Goal: Task Accomplishment & Management: Manage account settings

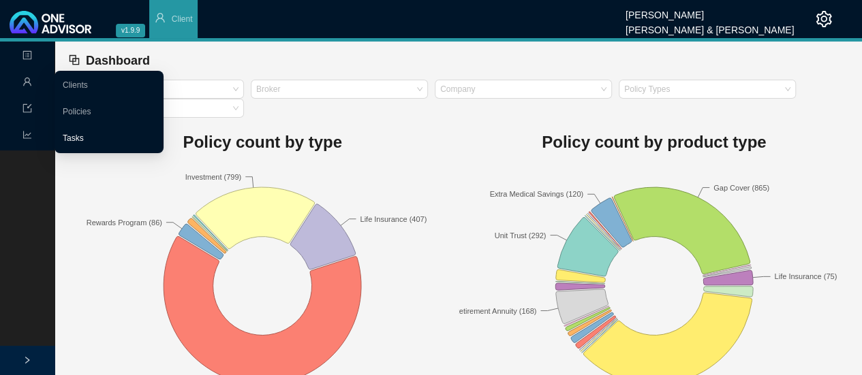
click at [72, 140] on link "Tasks" at bounding box center [73, 138] width 21 height 10
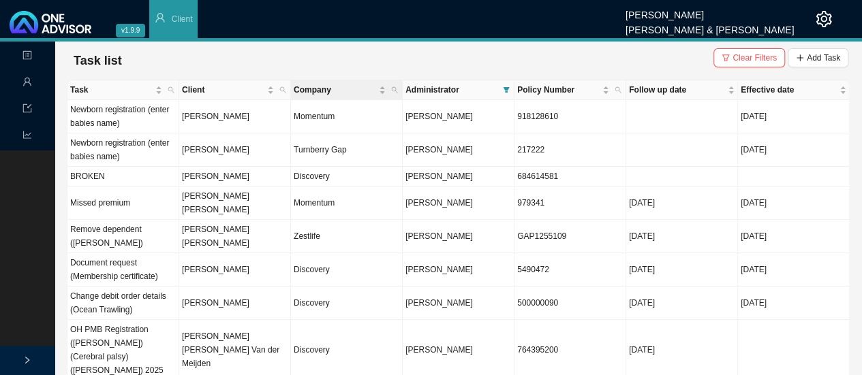
click at [294, 88] on span "Company" at bounding box center [335, 90] width 82 height 14
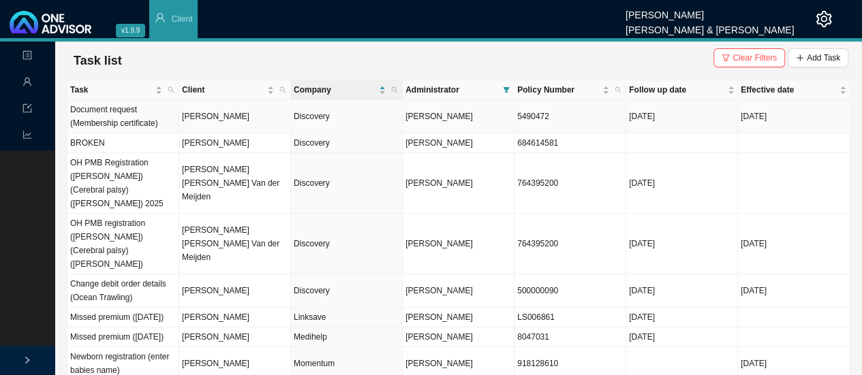
click at [213, 115] on td "[PERSON_NAME]" at bounding box center [235, 116] width 112 height 33
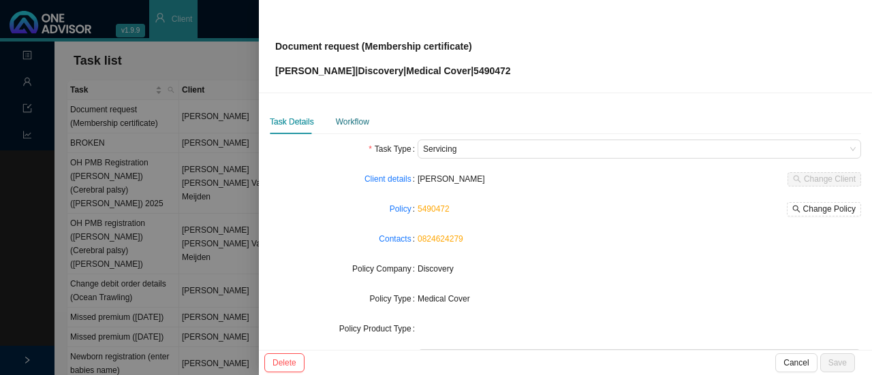
click at [348, 122] on div "Workflow" at bounding box center [352, 122] width 33 height 14
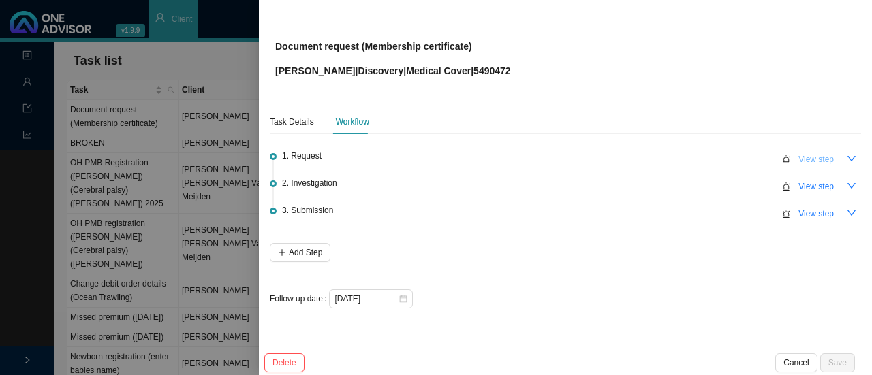
click at [808, 160] on span "View step" at bounding box center [815, 160] width 35 height 14
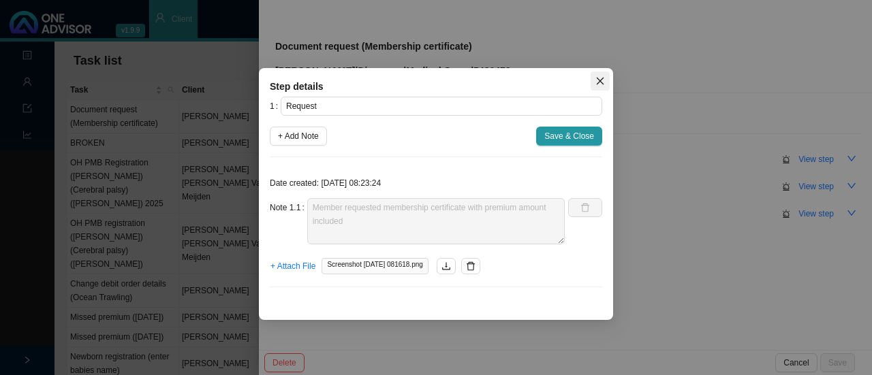
click at [593, 76] on span "Close" at bounding box center [599, 81] width 19 height 10
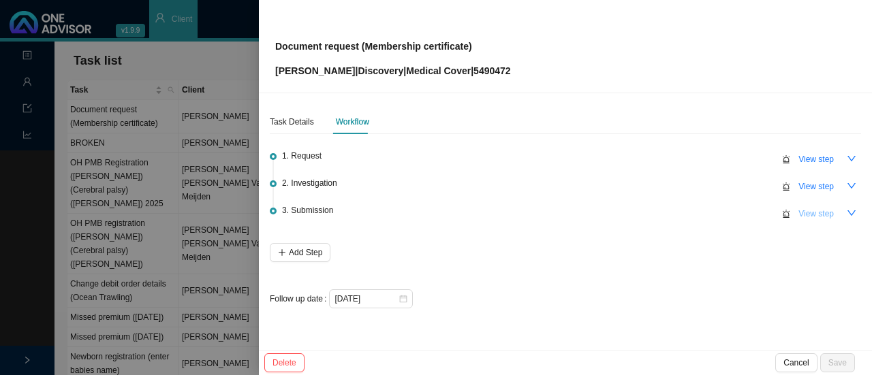
click at [815, 215] on span "View step" at bounding box center [815, 214] width 35 height 14
type input "Submission"
type textarea "Membership certificate sent"
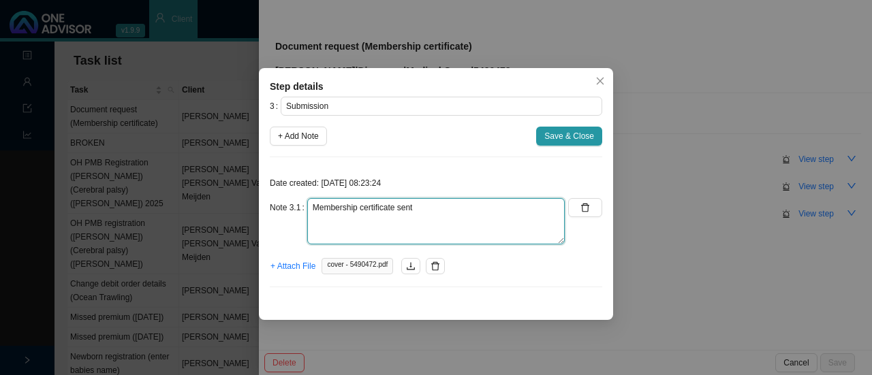
click at [424, 206] on textarea "Membership certificate sent" at bounding box center [435, 221] width 257 height 46
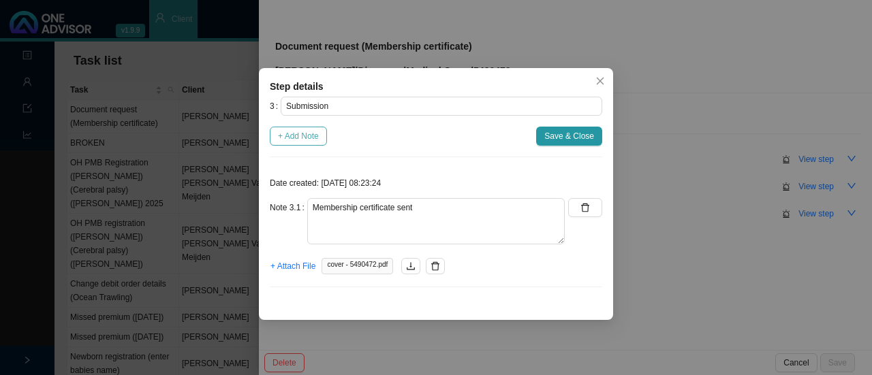
click at [313, 132] on span "+ Add Note" at bounding box center [298, 136] width 41 height 14
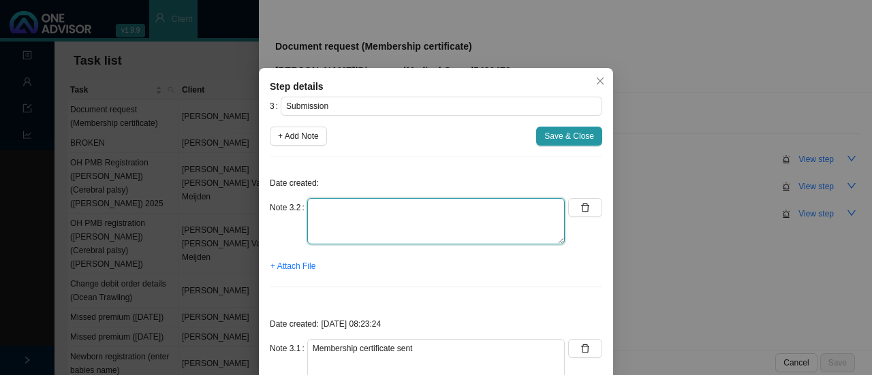
click at [345, 230] on textarea at bounding box center [435, 221] width 257 height 46
type textarea "M"
type textarea "Thank you message from client"
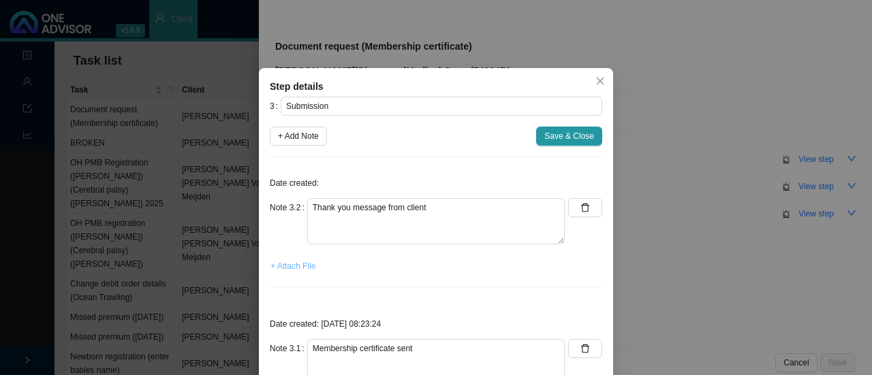
click at [284, 268] on span "+ Attach File" at bounding box center [292, 266] width 45 height 14
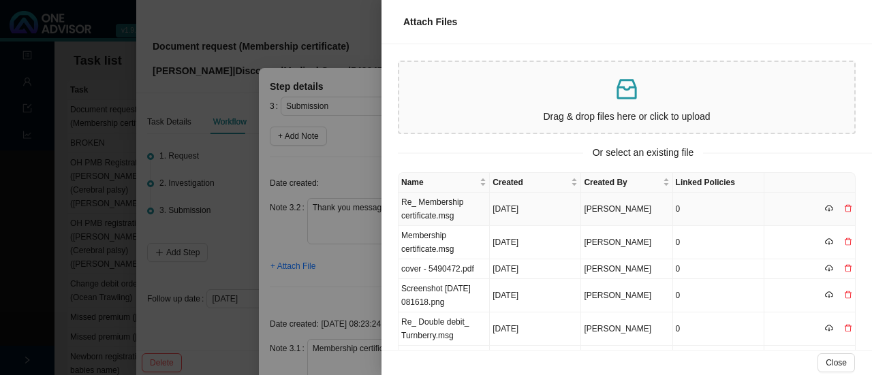
click at [425, 208] on td "Re_ Membership certificate.msg" at bounding box center [443, 209] width 91 height 33
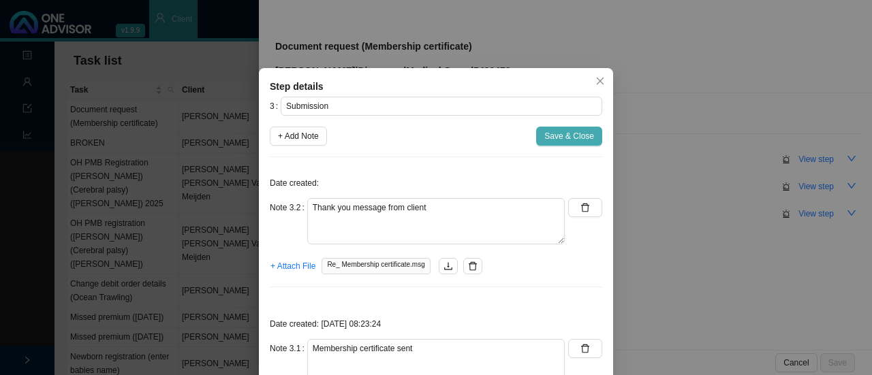
click at [561, 135] on span "Save & Close" at bounding box center [569, 136] width 50 height 14
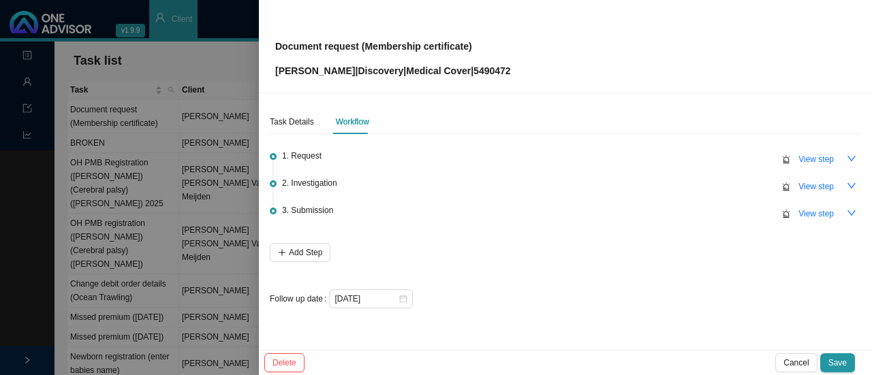
click at [283, 108] on div "Task Details Workflow 1. Request View step 2. Investigation View step 3. Submis…" at bounding box center [565, 221] width 613 height 257
click at [283, 121] on div "Task Details" at bounding box center [292, 122] width 44 height 14
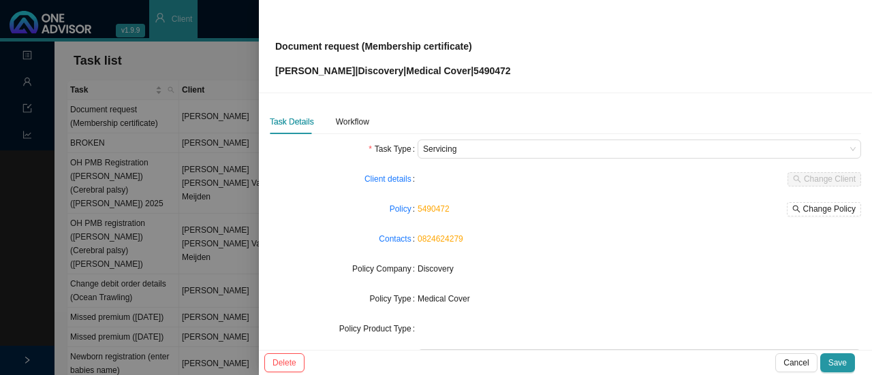
scroll to position [152, 0]
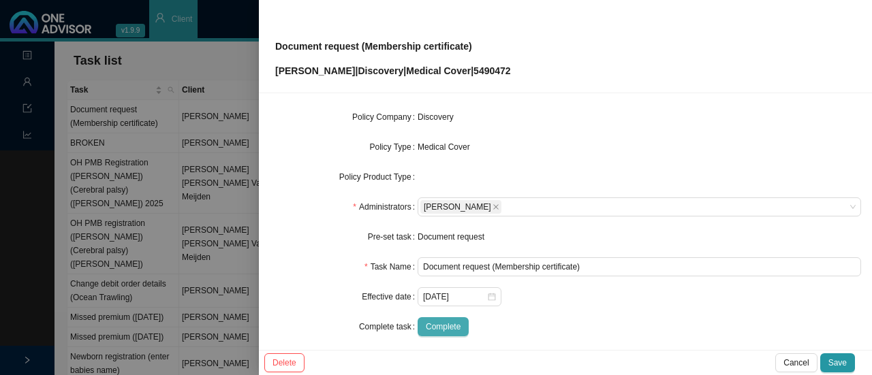
click at [435, 326] on span "Complete" at bounding box center [443, 327] width 35 height 14
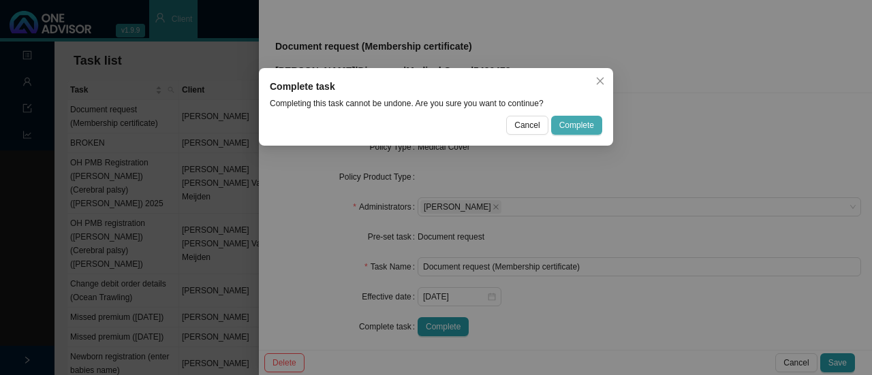
click at [573, 122] on span "Complete" at bounding box center [576, 126] width 35 height 14
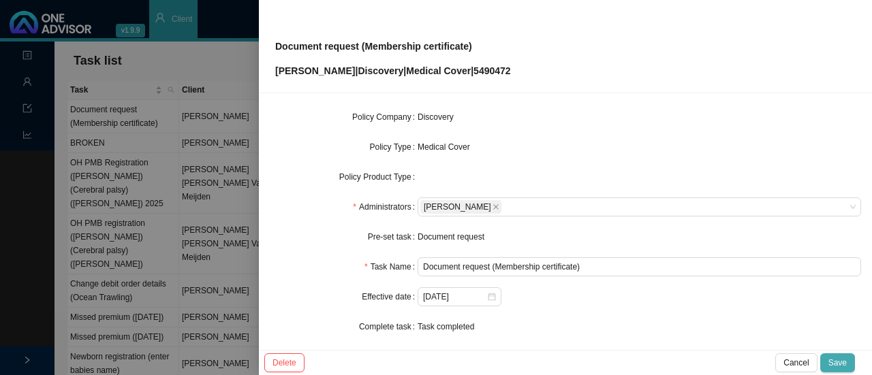
click at [840, 360] on span "Save" at bounding box center [837, 363] width 18 height 14
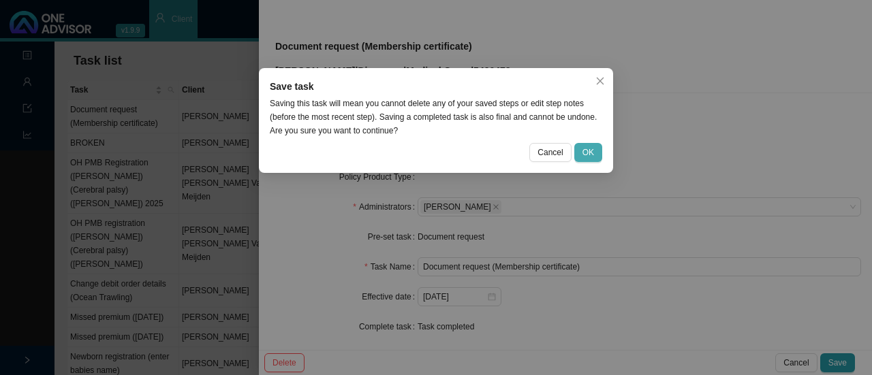
click at [584, 157] on span "OK" at bounding box center [588, 153] width 12 height 14
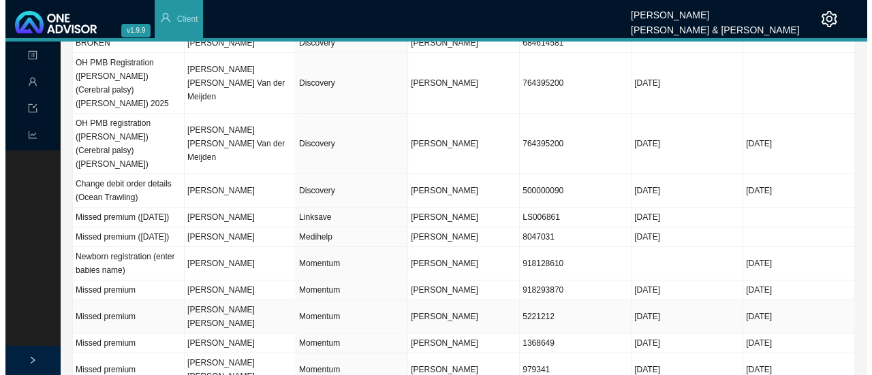
scroll to position [67, 0]
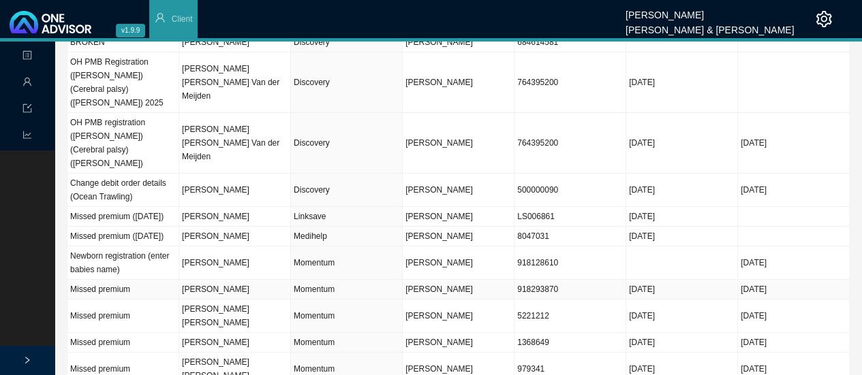
click at [317, 289] on td "Momentum" at bounding box center [347, 290] width 112 height 20
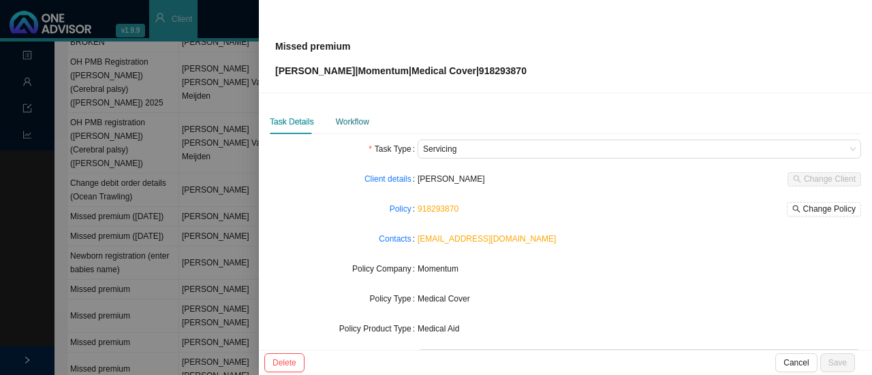
click at [345, 123] on div "Workflow" at bounding box center [352, 122] width 33 height 14
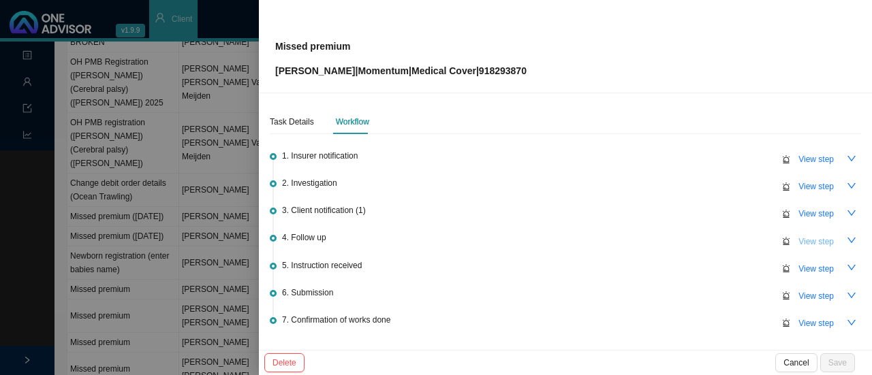
click at [813, 247] on button "View step" at bounding box center [816, 241] width 52 height 19
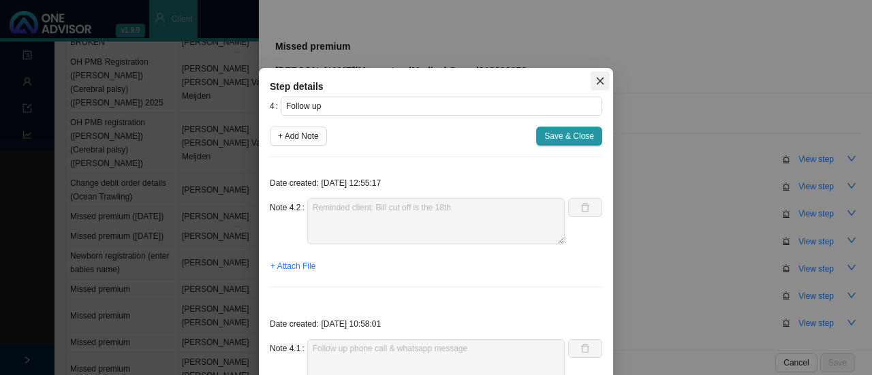
click at [599, 76] on span "Close" at bounding box center [599, 81] width 19 height 10
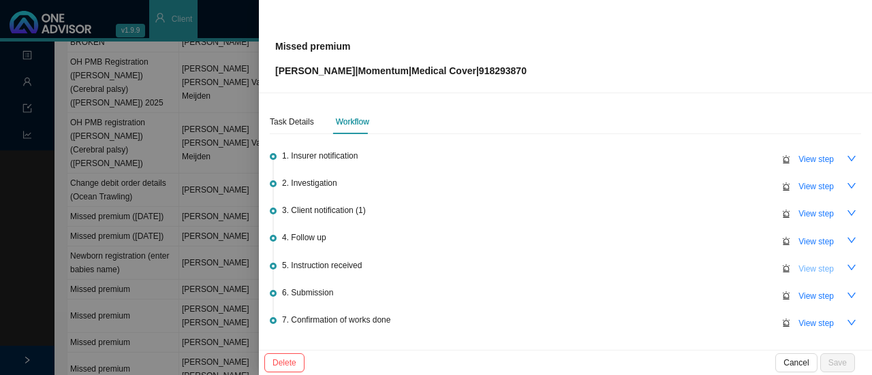
click at [809, 266] on span "View step" at bounding box center [815, 269] width 35 height 14
type input "Instruction received"
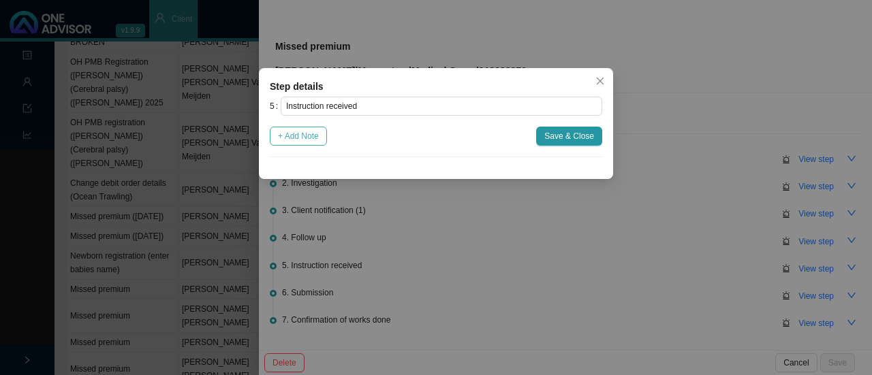
click at [298, 144] on button "+ Add Note" at bounding box center [298, 136] width 57 height 19
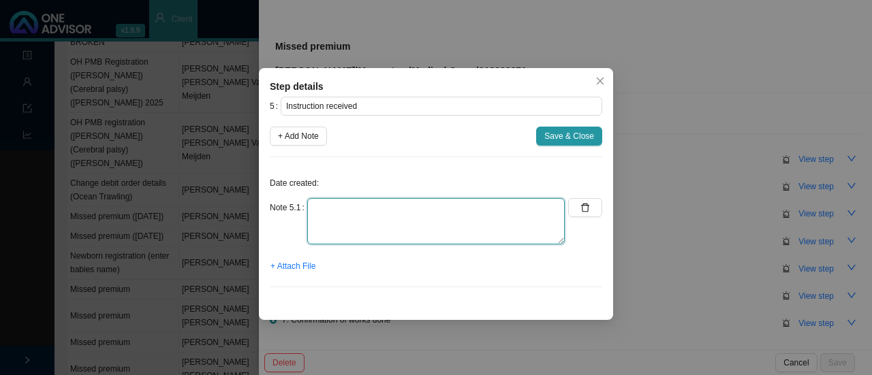
click at [323, 243] on textarea at bounding box center [435, 221] width 257 height 46
type textarea "Proof of payment received // Acknowledged proof of payment"
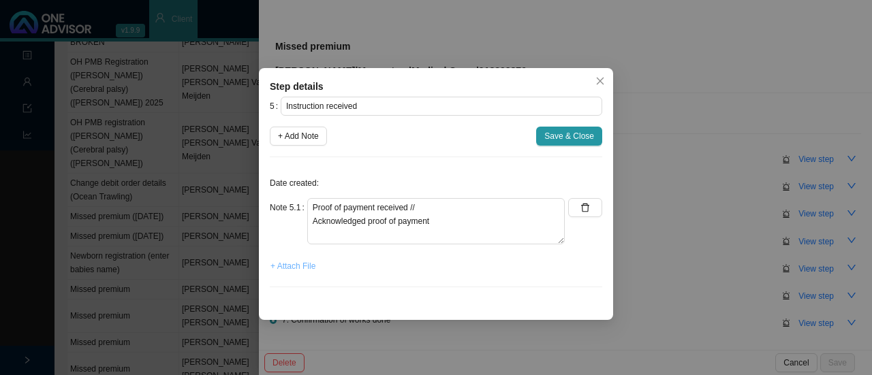
click at [283, 271] on span "+ Attach File" at bounding box center [292, 266] width 45 height 14
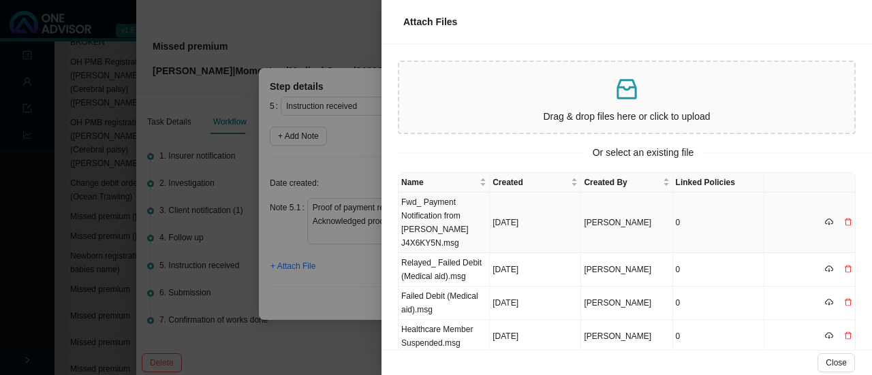
click at [439, 217] on td "Fwd_ Payment Notification from [PERSON_NAME] J4X6KY5N.msg" at bounding box center [443, 223] width 91 height 61
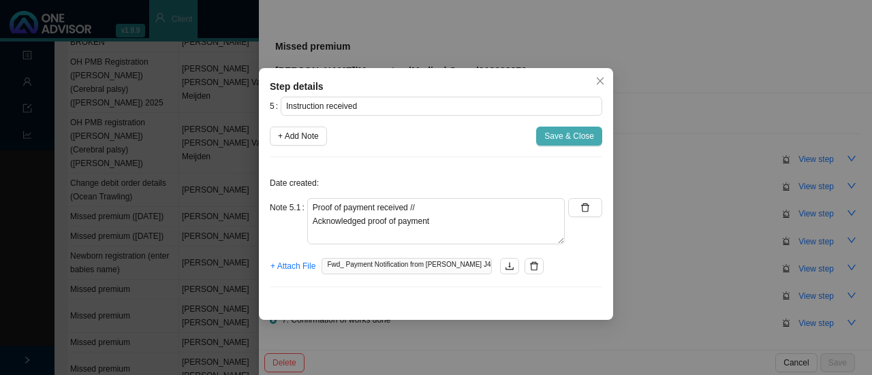
click at [569, 133] on span "Save & Close" at bounding box center [569, 136] width 50 height 14
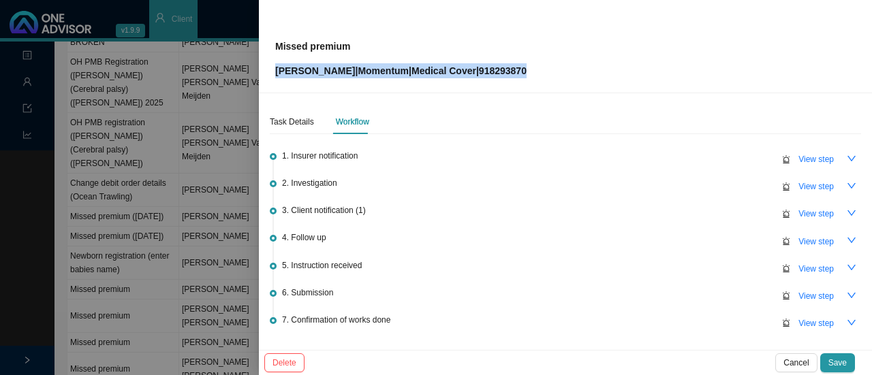
drag, startPoint x: 526, startPoint y: 73, endPoint x: 277, endPoint y: 75, distance: 248.6
click at [277, 75] on div "Missed premium [PERSON_NAME] | Momentum | Medical Cover | 918293870" at bounding box center [565, 46] width 580 height 64
copy p "[PERSON_NAME] | Momentum | Medical Cover | 918293870"
click at [801, 291] on span "View step" at bounding box center [815, 296] width 35 height 14
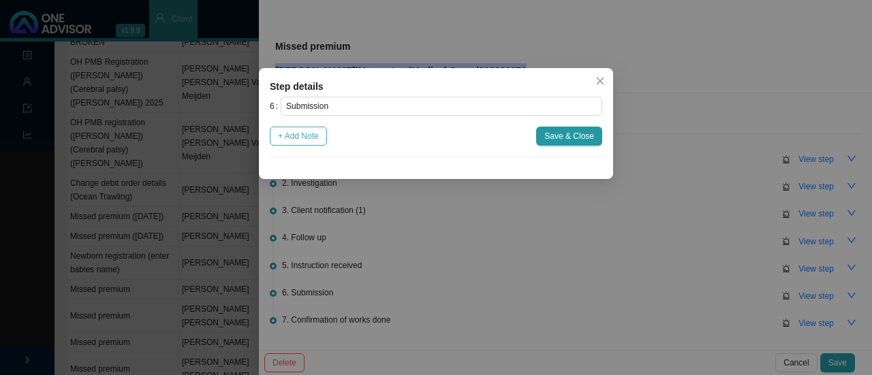
click at [315, 135] on span "+ Add Note" at bounding box center [298, 136] width 41 height 14
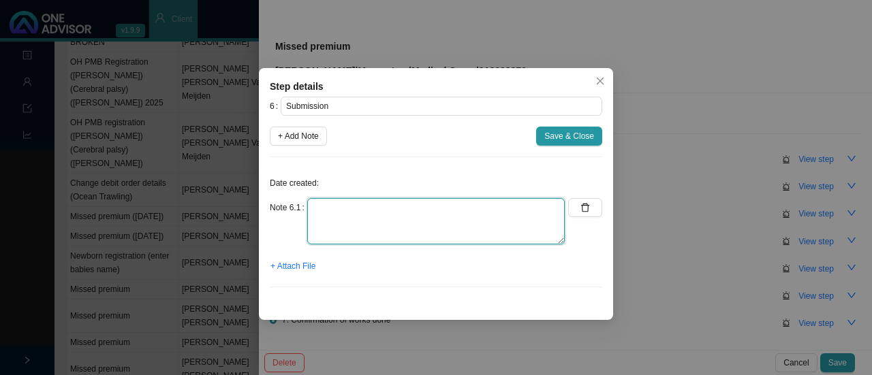
click at [326, 240] on textarea at bounding box center [435, 221] width 257 height 46
click at [400, 208] on textarea "Pop sent to MH // Autoreply ref no:" at bounding box center [435, 221] width 257 height 46
click at [462, 205] on textarea "Pop sent to MH // Autoreply ref no:" at bounding box center [435, 221] width 257 height 46
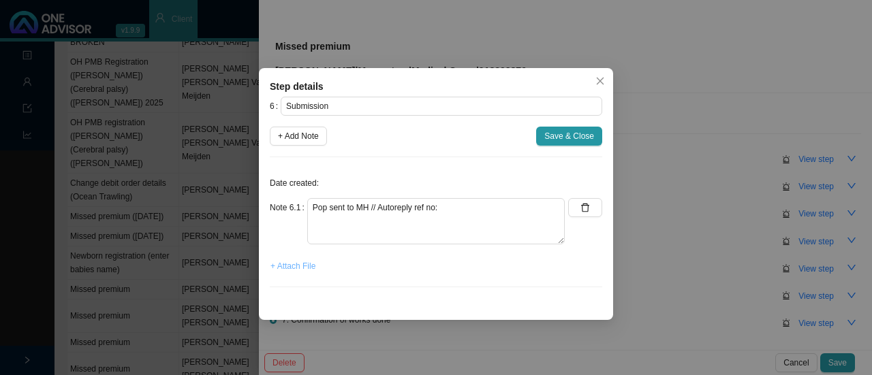
click at [282, 263] on span "+ Attach File" at bounding box center [292, 266] width 45 height 14
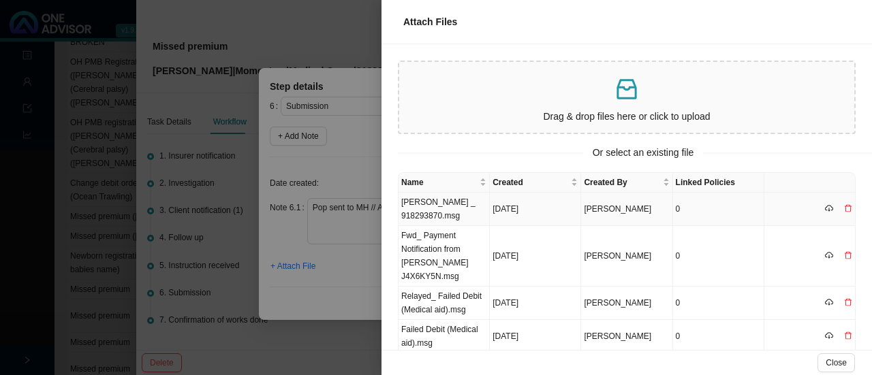
click at [427, 213] on td "[PERSON_NAME] _ 918293870.msg" at bounding box center [443, 209] width 91 height 33
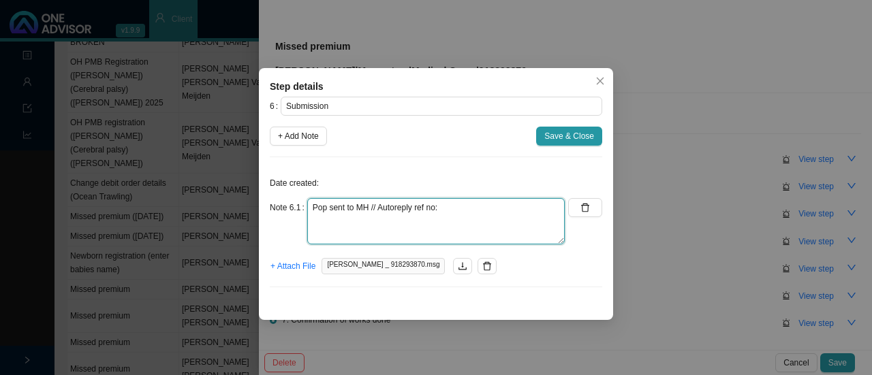
click at [445, 210] on textarea "Pop sent to MH // Autoreply ref no:" at bounding box center [435, 221] width 257 height 46
paste textarea "698583937."
type textarea "Pop sent to MH // Autoreply ref no: 698583937."
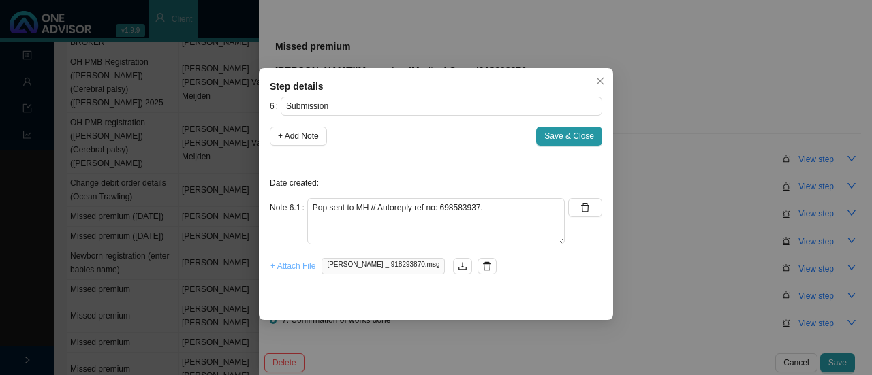
click at [305, 259] on span "+ Attach File" at bounding box center [292, 266] width 45 height 14
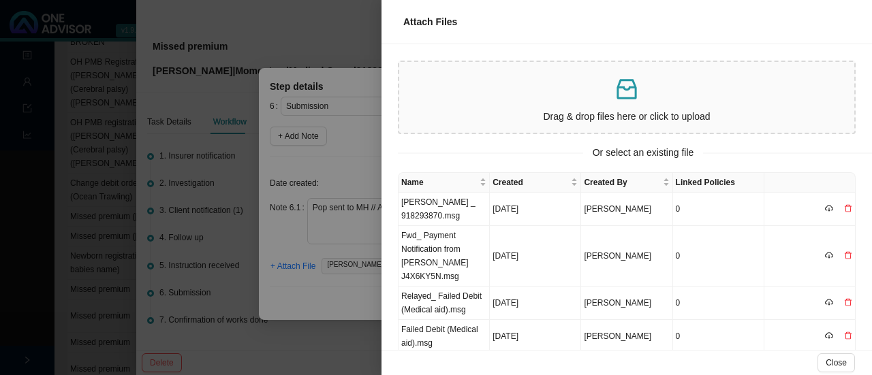
click at [560, 111] on p "Drag & drop files here or click to upload" at bounding box center [627, 117] width 444 height 16
click at [554, 103] on div "Drag & drop files here or click to upload" at bounding box center [627, 97] width 444 height 60
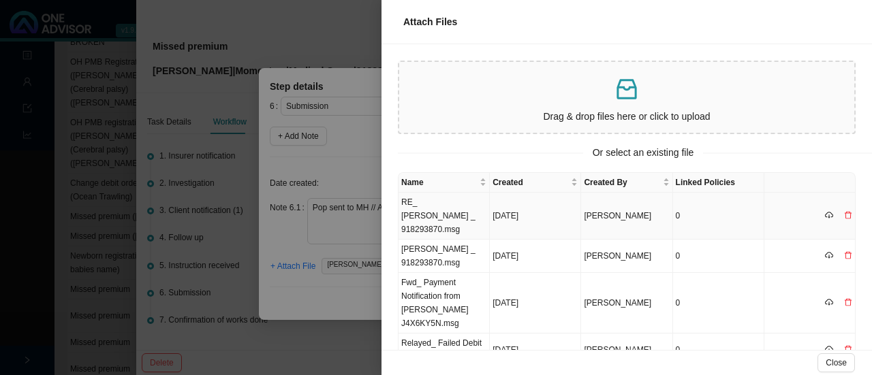
click at [445, 209] on td "RE_ [PERSON_NAME] _ 918293870.msg" at bounding box center [443, 216] width 91 height 47
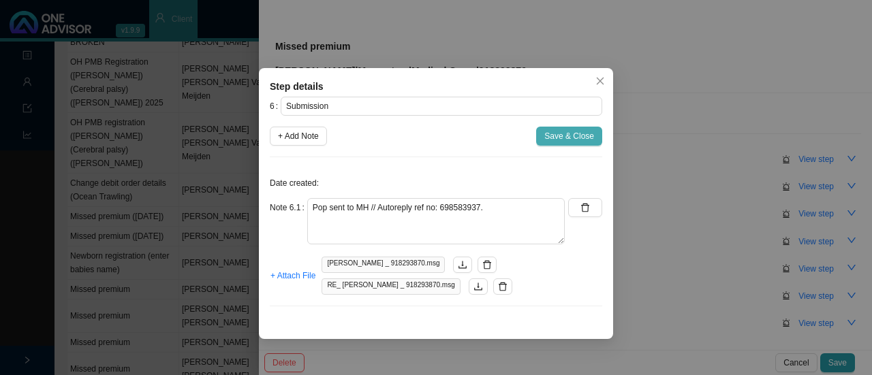
click at [557, 137] on span "Save & Close" at bounding box center [569, 136] width 50 height 14
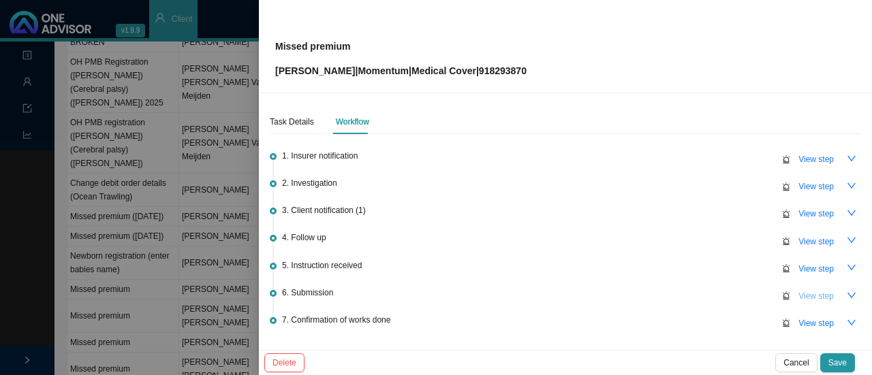
click at [801, 293] on span "View step" at bounding box center [815, 296] width 35 height 14
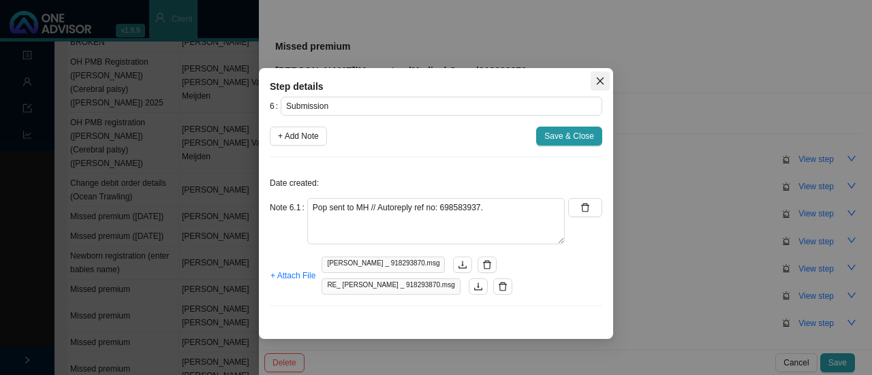
click at [602, 84] on icon "close" at bounding box center [600, 81] width 10 height 10
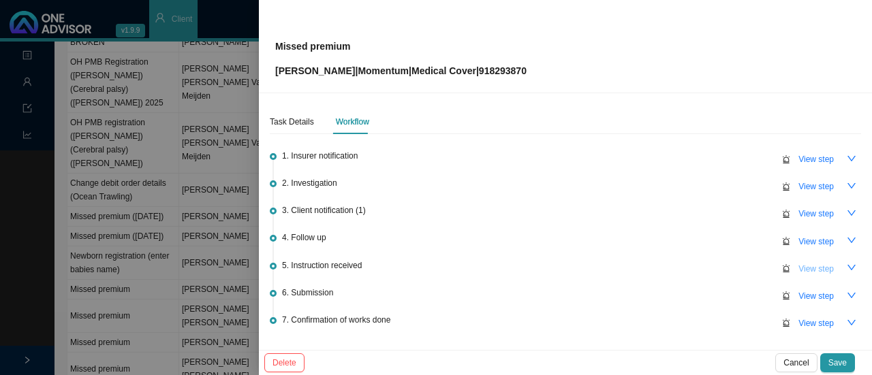
click at [811, 262] on span "View step" at bounding box center [815, 269] width 35 height 14
type input "Instruction received"
type textarea "Proof of payment received // Acknowledged proof of payment"
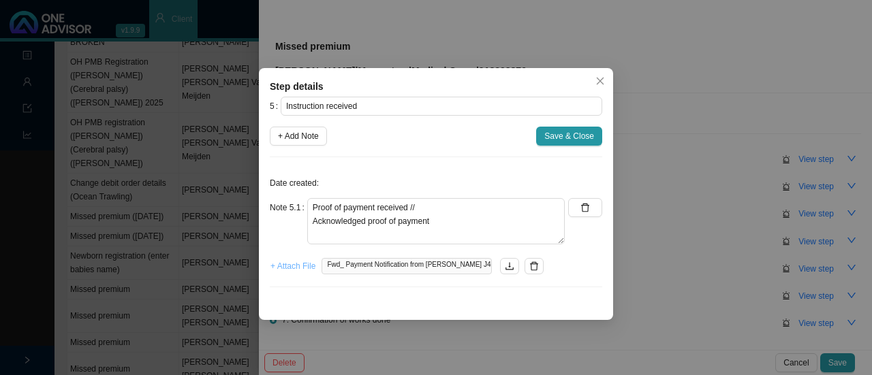
click at [294, 266] on span "+ Attach File" at bounding box center [292, 266] width 45 height 14
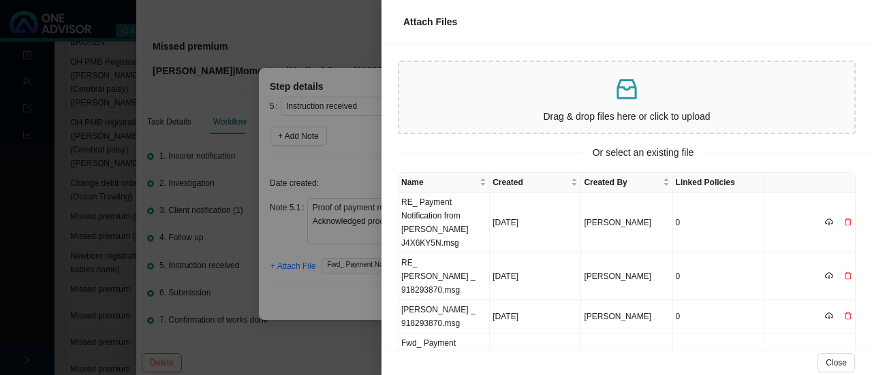
click at [581, 90] on p at bounding box center [627, 90] width 444 height 28
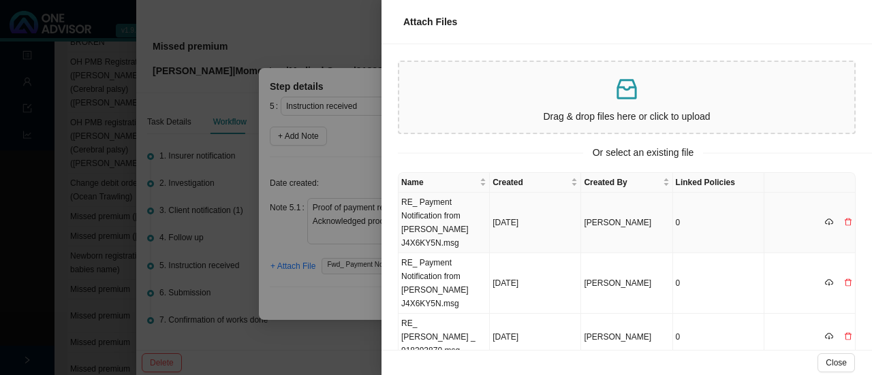
click at [466, 232] on td "RE_ Payment Notification from [PERSON_NAME] J4X6KY5N.msg" at bounding box center [443, 223] width 91 height 61
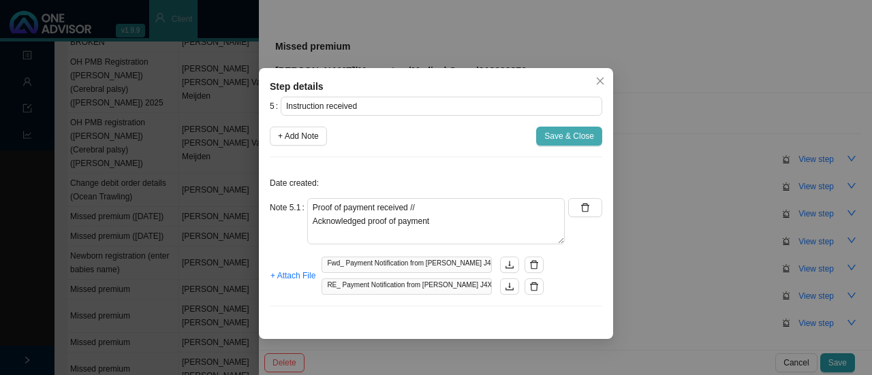
click at [572, 140] on span "Save & Close" at bounding box center [569, 136] width 50 height 14
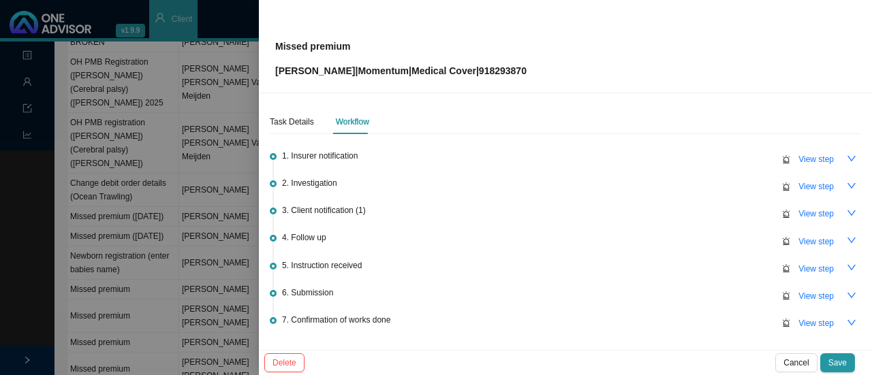
scroll to position [86, 0]
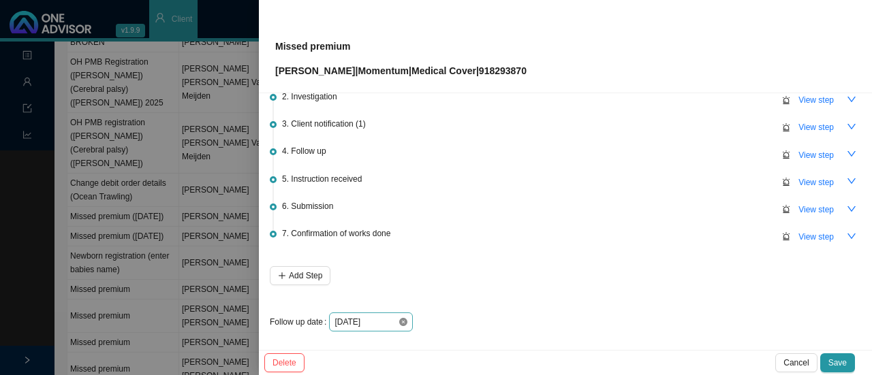
click at [403, 318] on icon "close-circle" at bounding box center [403, 322] width 8 height 8
click at [403, 315] on div at bounding box center [370, 322] width 73 height 14
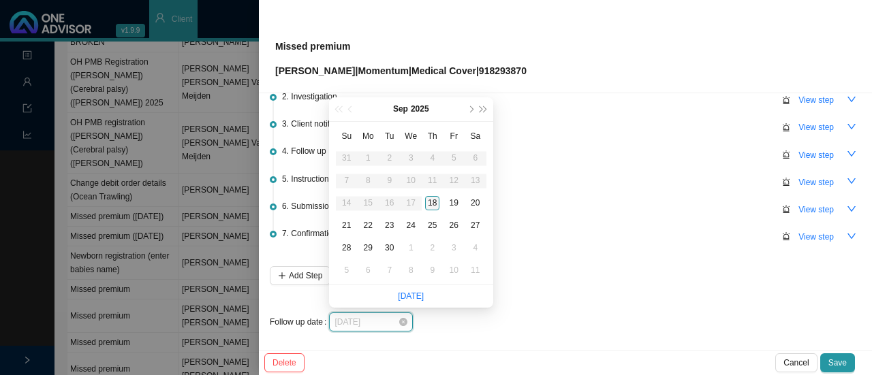
type input "[DATE]"
click at [431, 202] on div "18" at bounding box center [432, 203] width 14 height 14
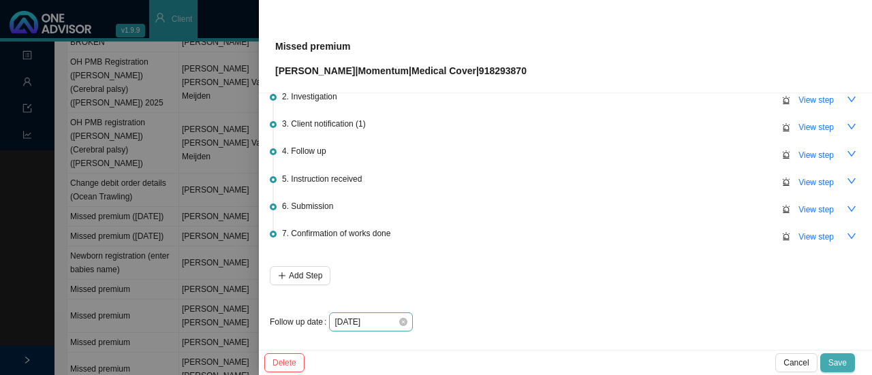
click at [833, 356] on span "Save" at bounding box center [837, 363] width 18 height 14
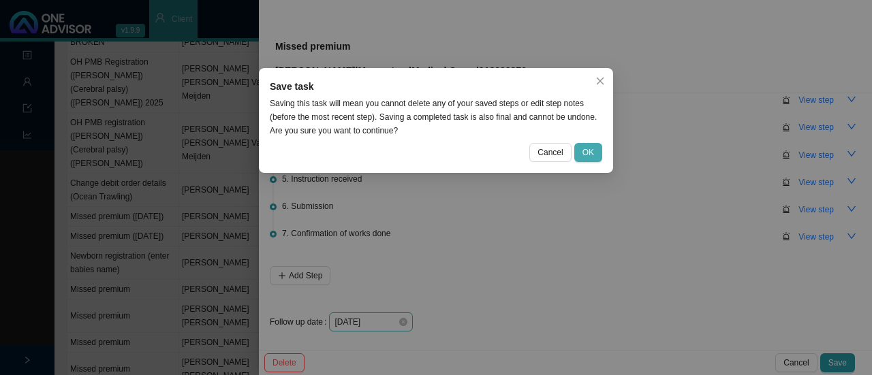
click at [582, 149] on button "OK" at bounding box center [588, 152] width 28 height 19
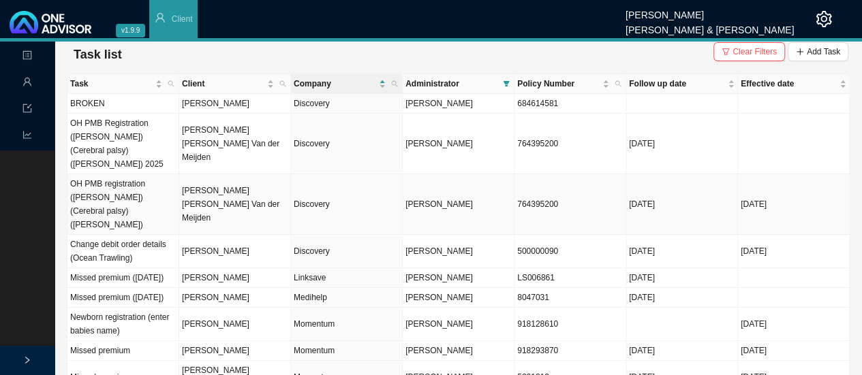
scroll to position [0, 0]
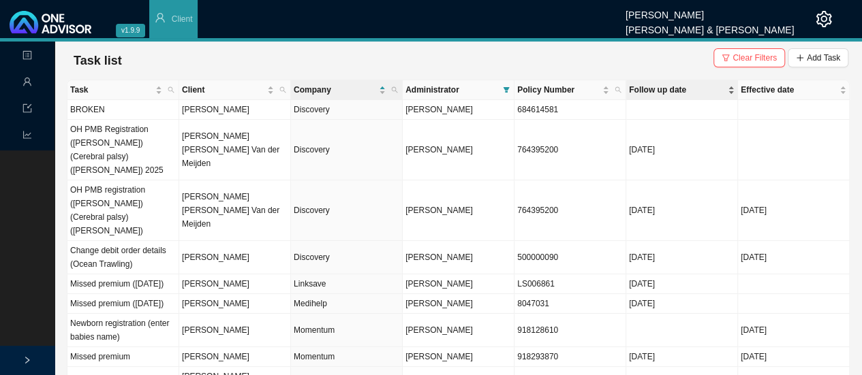
click at [636, 87] on span "Follow up date" at bounding box center [677, 90] width 96 height 14
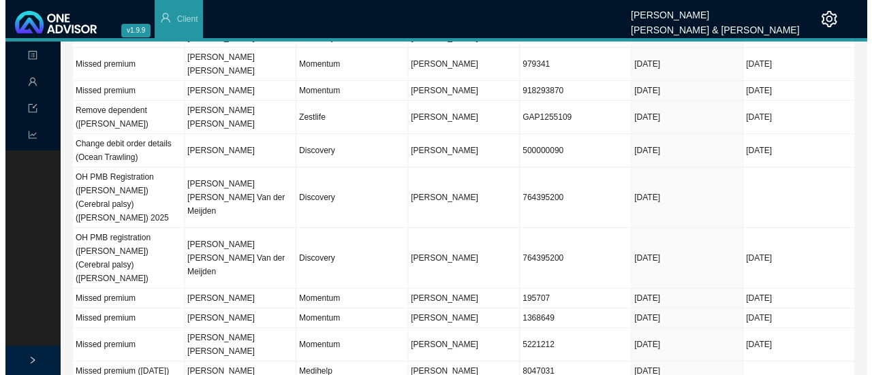
scroll to position [139, 0]
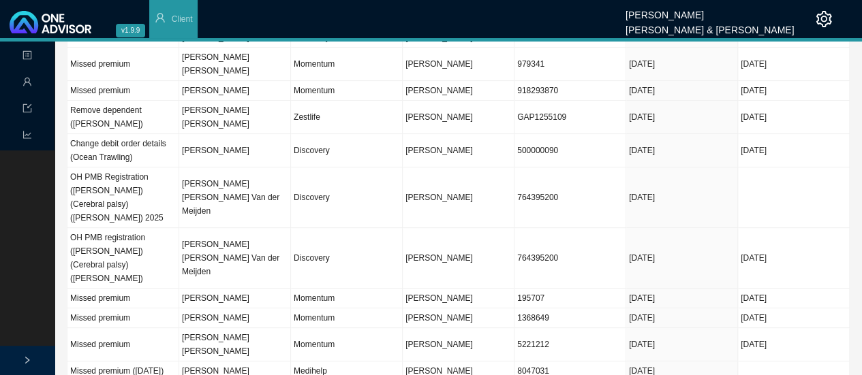
click at [227, 309] on td "[PERSON_NAME]" at bounding box center [235, 319] width 112 height 20
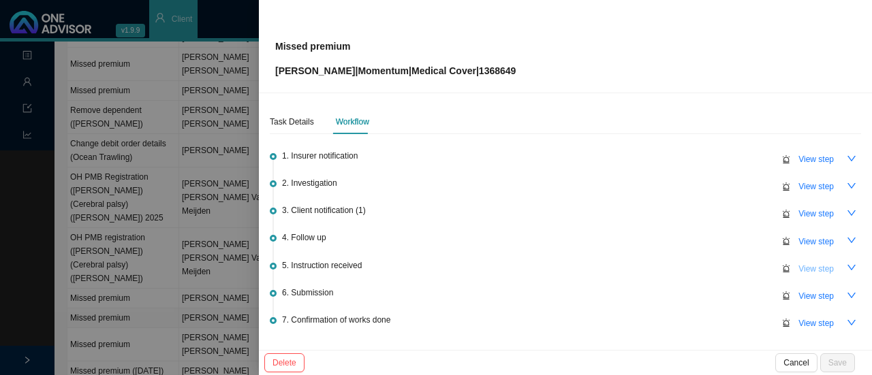
click at [804, 267] on span "View step" at bounding box center [815, 269] width 35 height 14
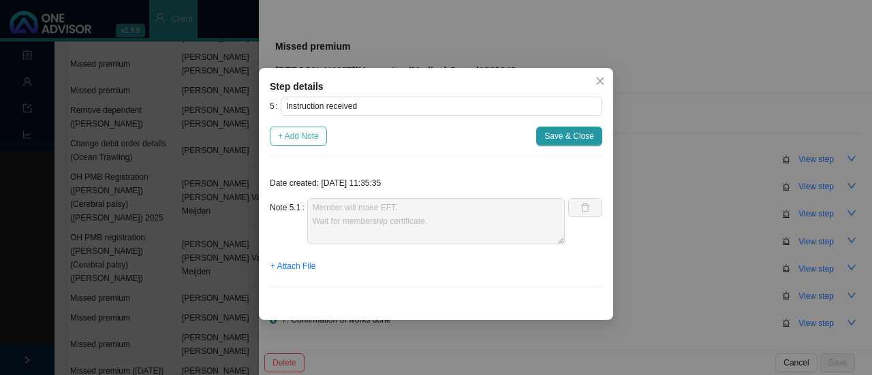
click at [297, 138] on span "+ Add Note" at bounding box center [298, 136] width 41 height 14
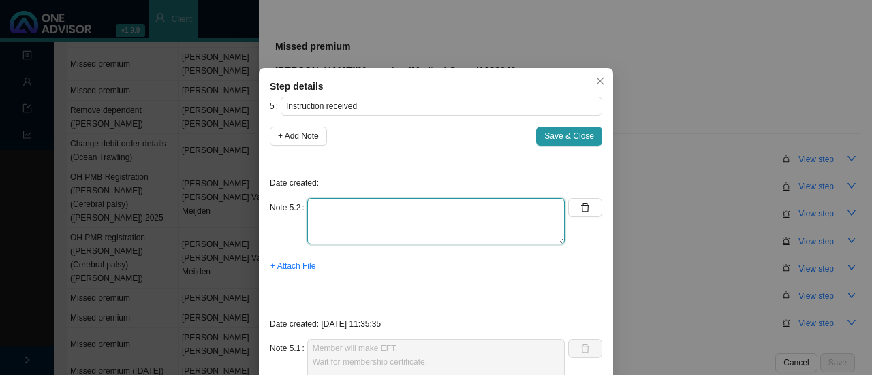
click at [353, 230] on textarea at bounding box center [435, 221] width 257 height 46
type textarea "Pop received on w/app"
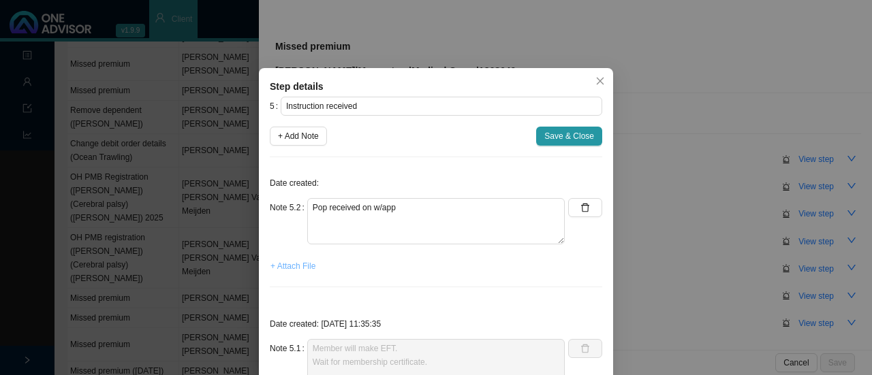
click at [292, 266] on span "+ Attach File" at bounding box center [292, 266] width 45 height 14
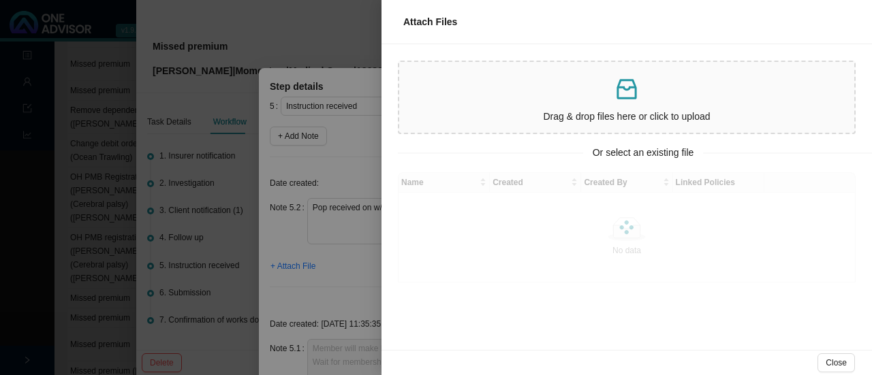
click at [644, 103] on div "Drag & drop files here or click to upload" at bounding box center [627, 97] width 444 height 60
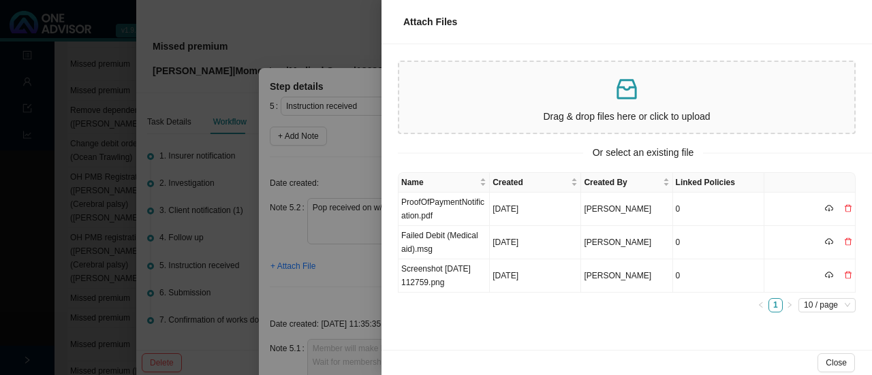
click at [424, 200] on td "ProofOfPaymentNotification.pdf" at bounding box center [443, 209] width 91 height 33
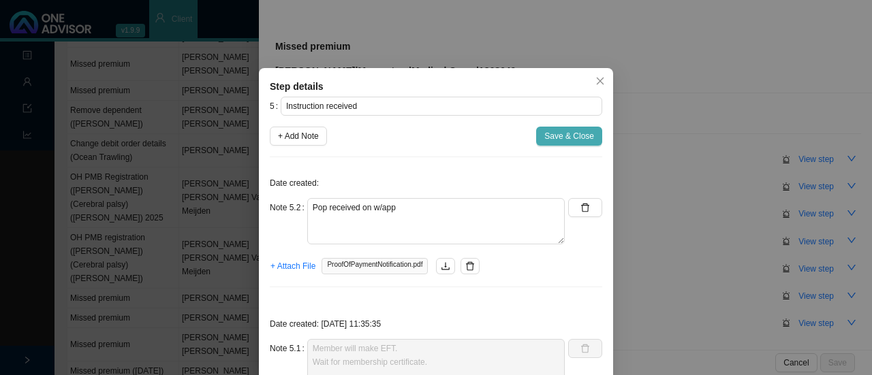
click at [570, 139] on span "Save & Close" at bounding box center [569, 136] width 50 height 14
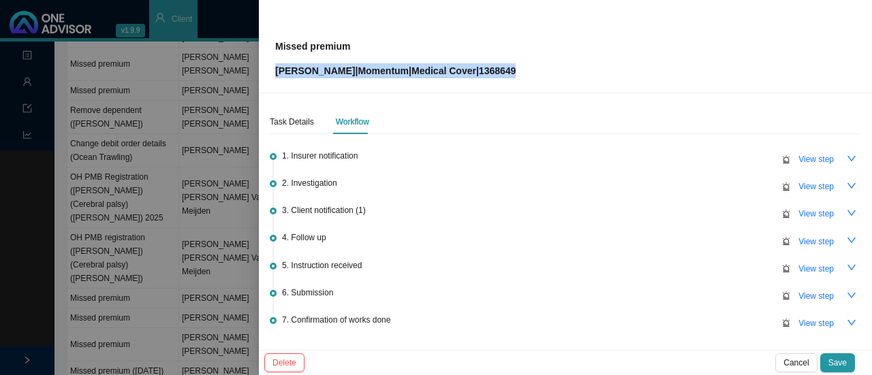
drag, startPoint x: 529, startPoint y: 72, endPoint x: 270, endPoint y: 82, distance: 259.0
click at [270, 82] on div "Missed premium [PERSON_NAME] | Momentum | Medical Cover | 1368649" at bounding box center [565, 46] width 613 height 93
copy p "[PERSON_NAME] | Momentum | Medical Cover | 1368649"
click at [819, 300] on span "View step" at bounding box center [815, 296] width 35 height 14
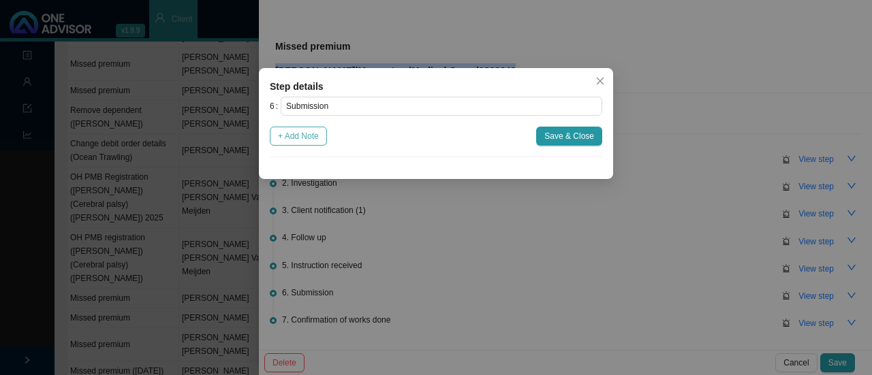
click at [313, 138] on span "+ Add Note" at bounding box center [298, 136] width 41 height 14
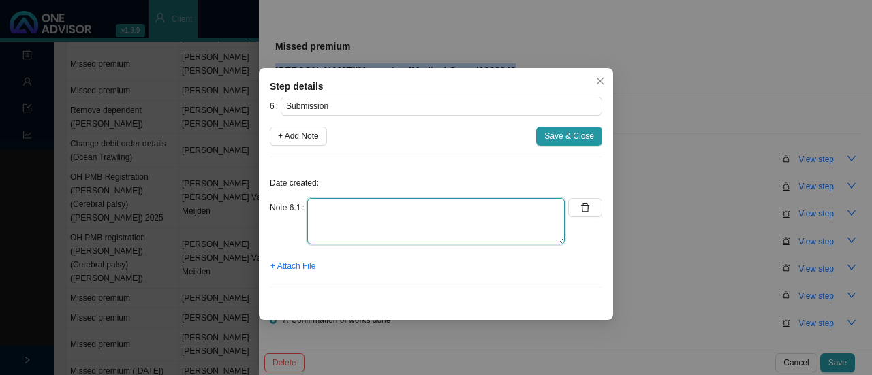
click at [345, 234] on textarea at bounding box center [435, 221] width 257 height 46
type textarea "Submitted to MH // Autoreply ref no:"
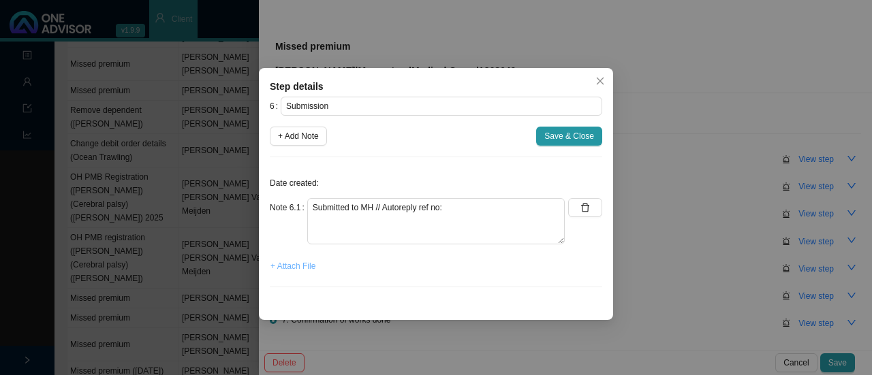
click at [289, 266] on span "+ Attach File" at bounding box center [292, 266] width 45 height 14
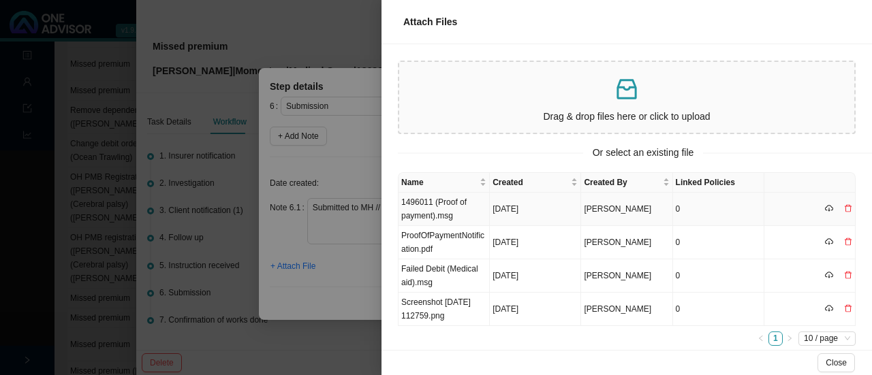
click at [422, 212] on td "1496011 (Proof of payment).msg" at bounding box center [443, 209] width 91 height 33
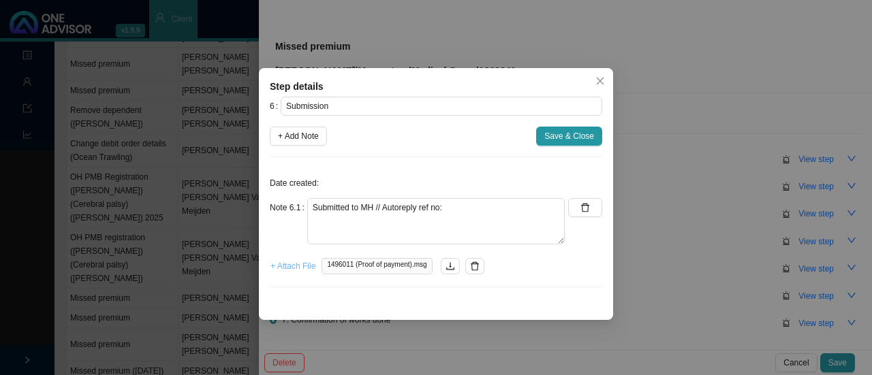
click at [298, 259] on span "+ Attach File" at bounding box center [292, 266] width 45 height 14
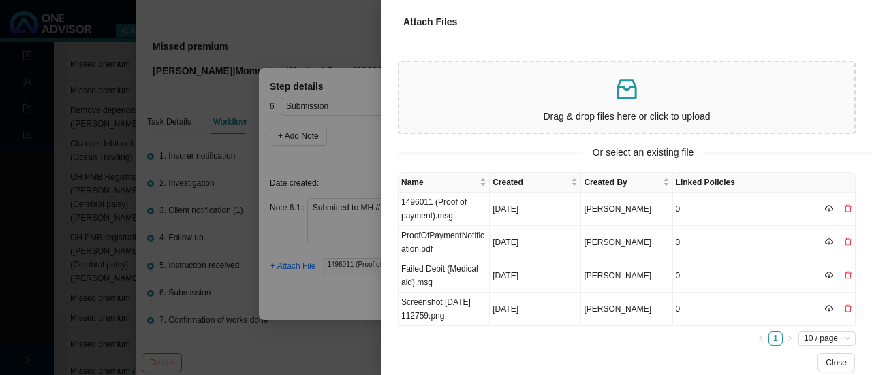
click at [667, 106] on div "Drag & drop files here or click to upload" at bounding box center [627, 97] width 444 height 60
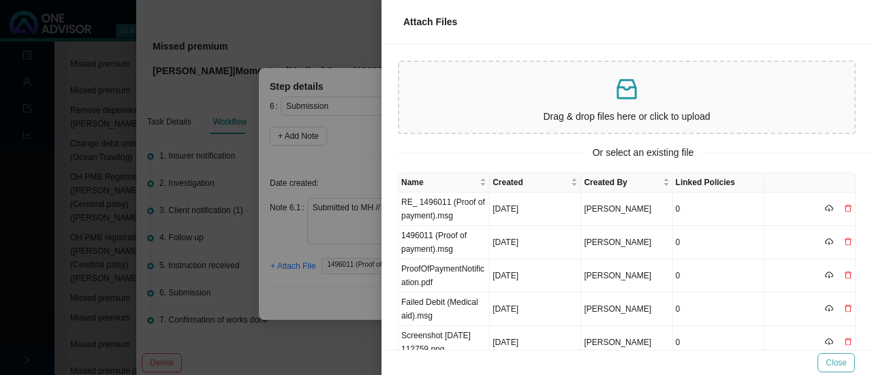
click at [840, 368] on span "Close" at bounding box center [835, 363] width 21 height 14
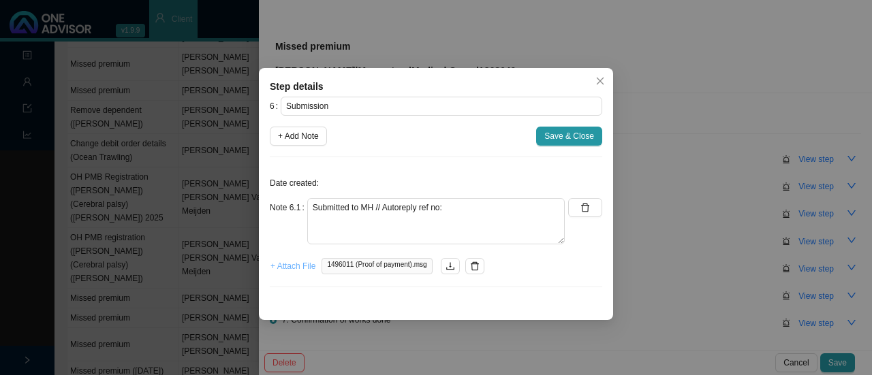
click at [296, 270] on span "+ Attach File" at bounding box center [292, 266] width 45 height 14
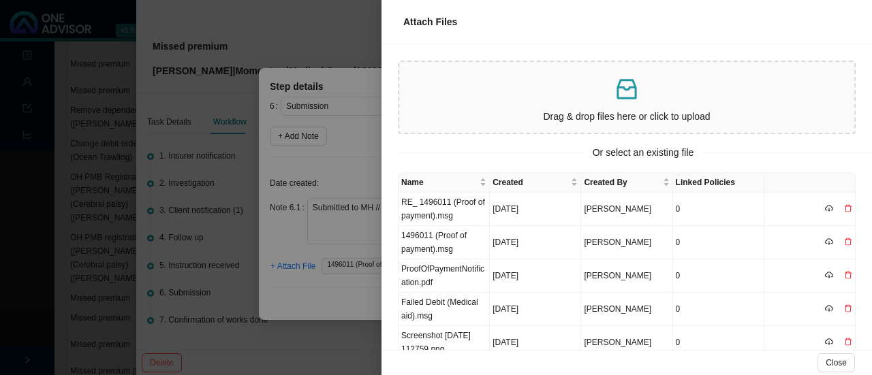
click at [426, 214] on td "RE_ 1496011 (Proof of payment).msg" at bounding box center [443, 209] width 91 height 33
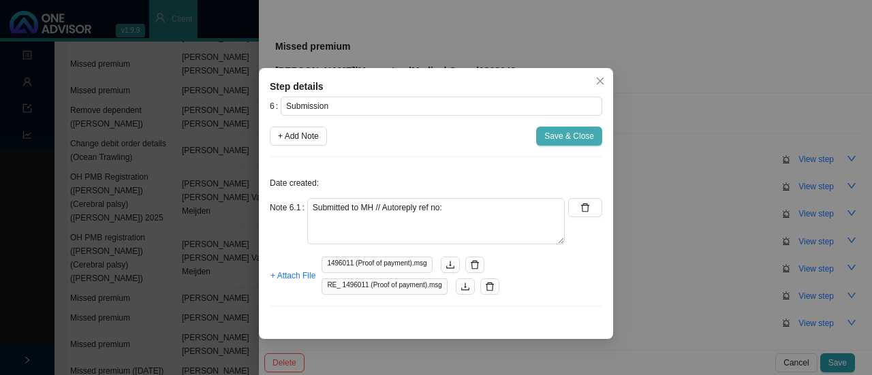
click at [573, 132] on span "Save & Close" at bounding box center [569, 136] width 50 height 14
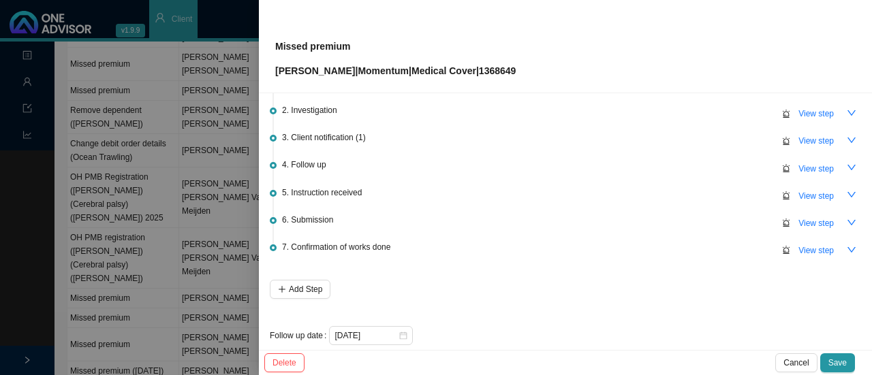
scroll to position [86, 0]
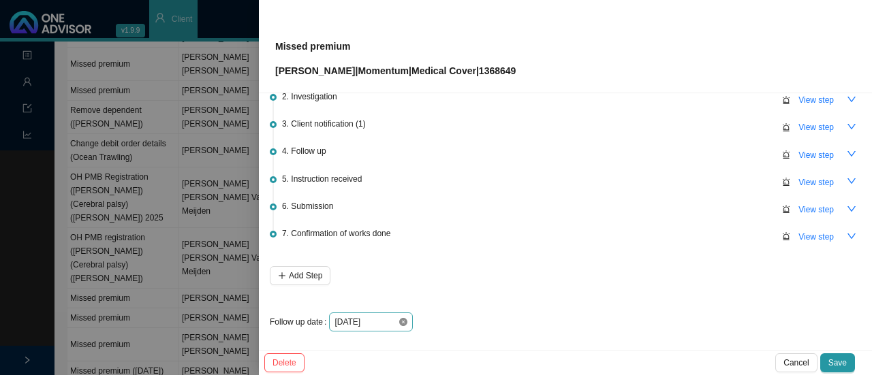
click at [401, 319] on icon "close-circle" at bounding box center [403, 322] width 8 height 8
click at [391, 319] on input at bounding box center [365, 322] width 63 height 14
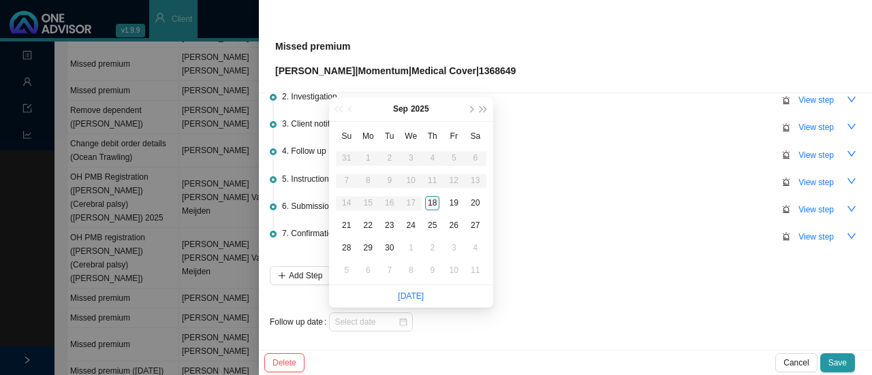
click at [429, 202] on div "18" at bounding box center [432, 203] width 14 height 14
type input "[DATE]"
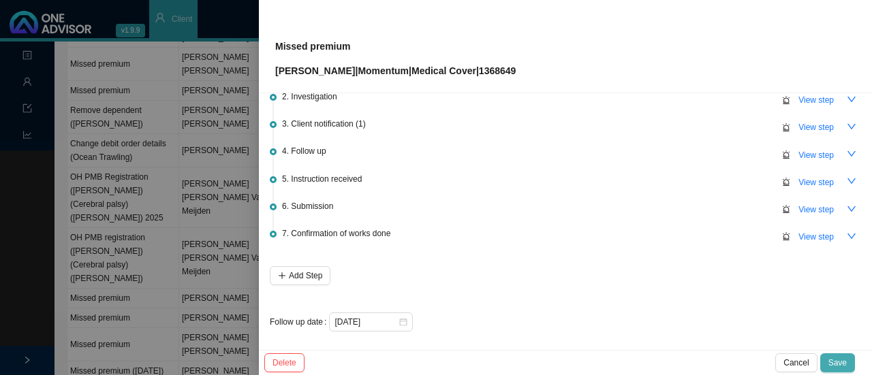
click at [842, 362] on span "Save" at bounding box center [837, 363] width 18 height 14
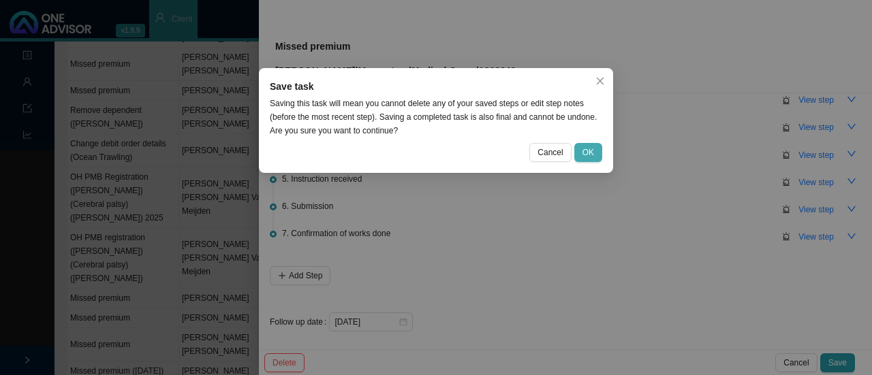
click at [594, 157] on span "OK" at bounding box center [588, 153] width 12 height 14
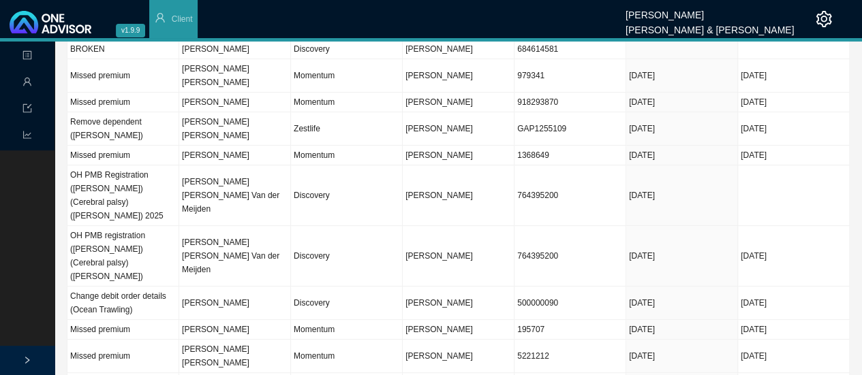
scroll to position [0, 0]
